Goal: Check status: Check status

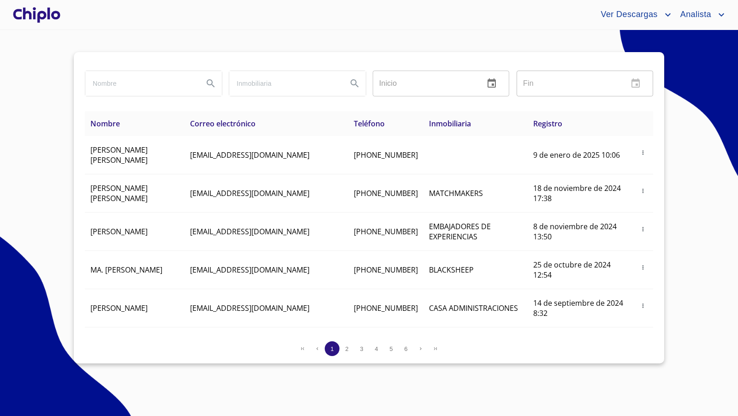
click at [33, 8] on div at bounding box center [36, 15] width 51 height 30
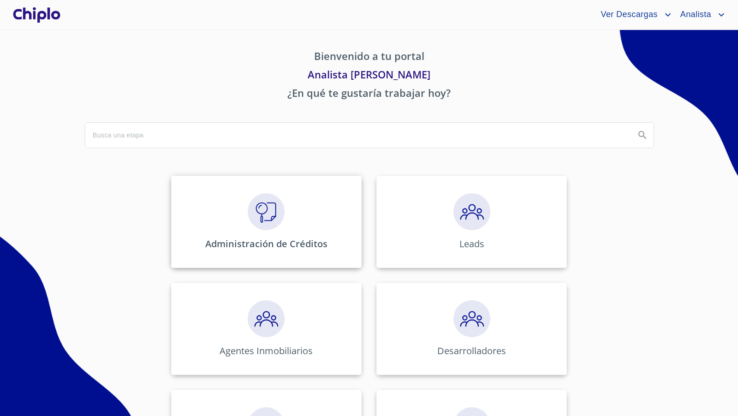
click at [262, 201] on img at bounding box center [266, 211] width 37 height 37
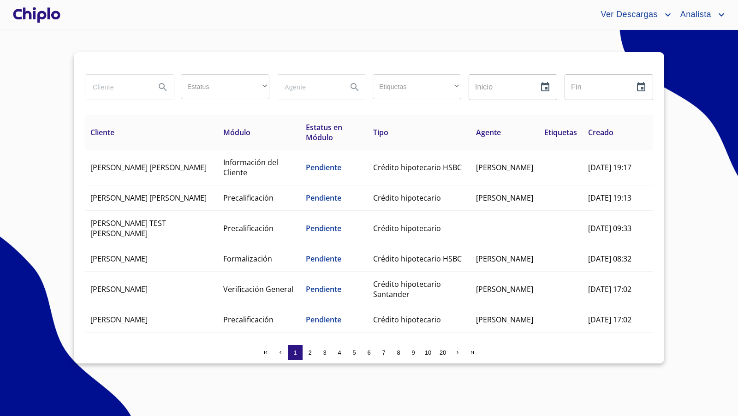
click at [122, 87] on input "search" at bounding box center [116, 87] width 63 height 25
type input "ISRA"
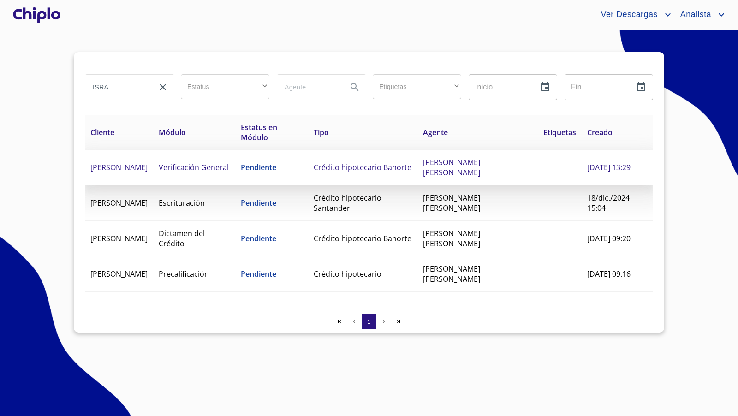
click at [123, 162] on span "[PERSON_NAME]" at bounding box center [118, 167] width 57 height 10
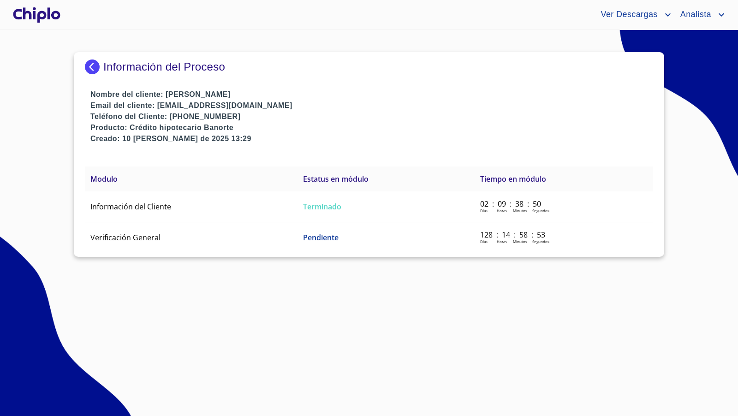
click at [94, 66] on img at bounding box center [94, 66] width 18 height 15
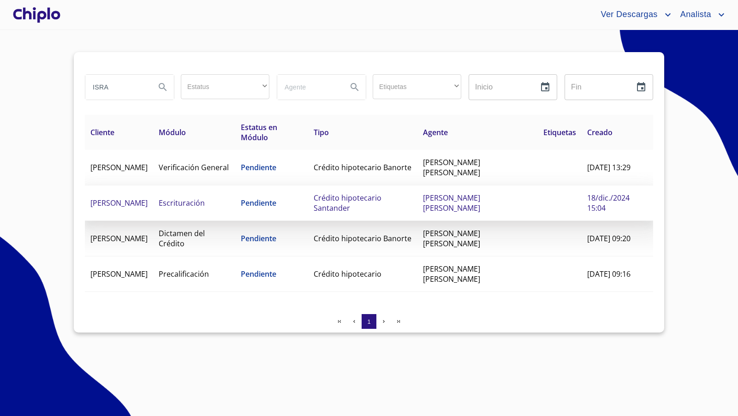
click at [365, 199] on span "Crédito hipotecario Santander" at bounding box center [348, 203] width 68 height 20
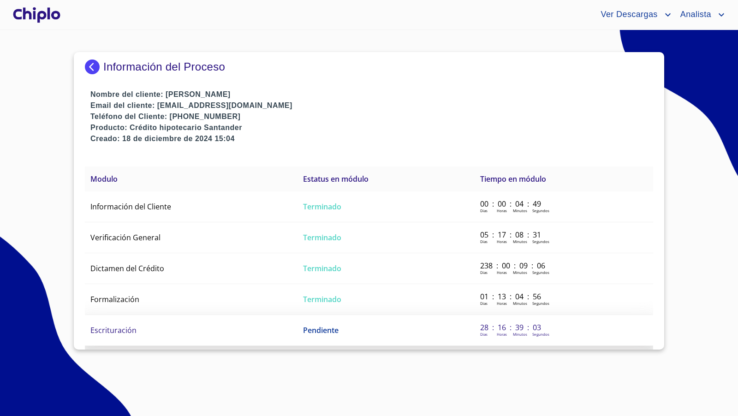
click at [291, 326] on td "Escrituración" at bounding box center [191, 330] width 213 height 31
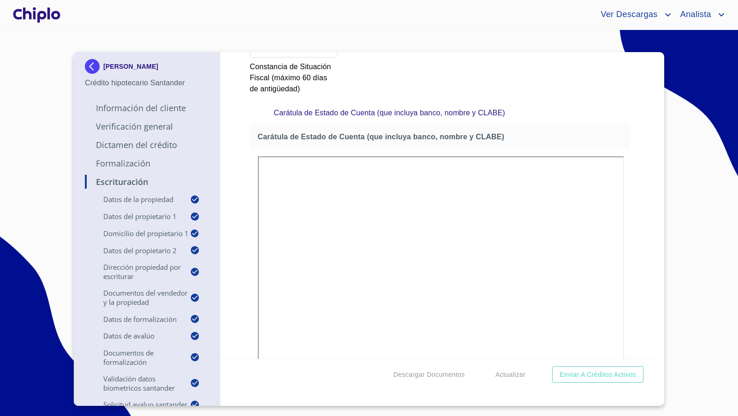
scroll to position [2327, 0]
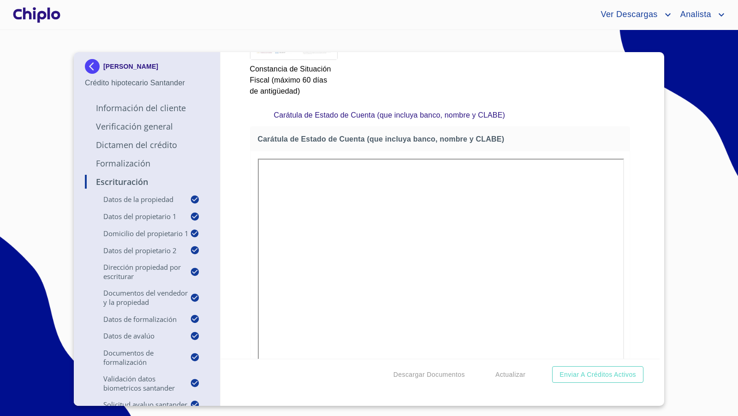
click at [647, 269] on div "Escrituración Datos de la propiedad Tipo de propiedad   * DEPARTAMENTO ​ Años d…" at bounding box center [439, 205] width 439 height 307
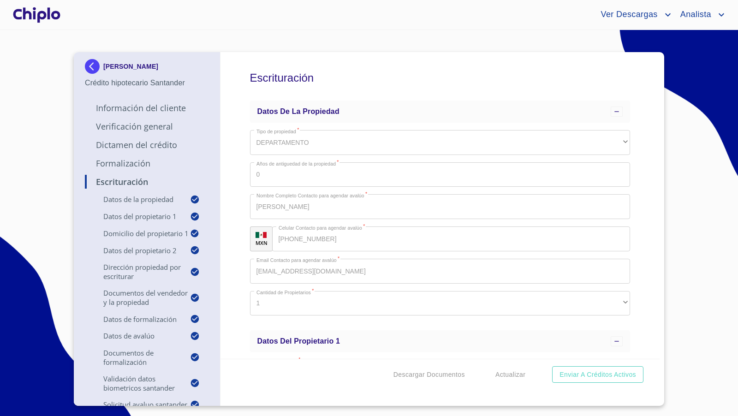
scroll to position [2327, 0]
